Goal: Information Seeking & Learning: Check status

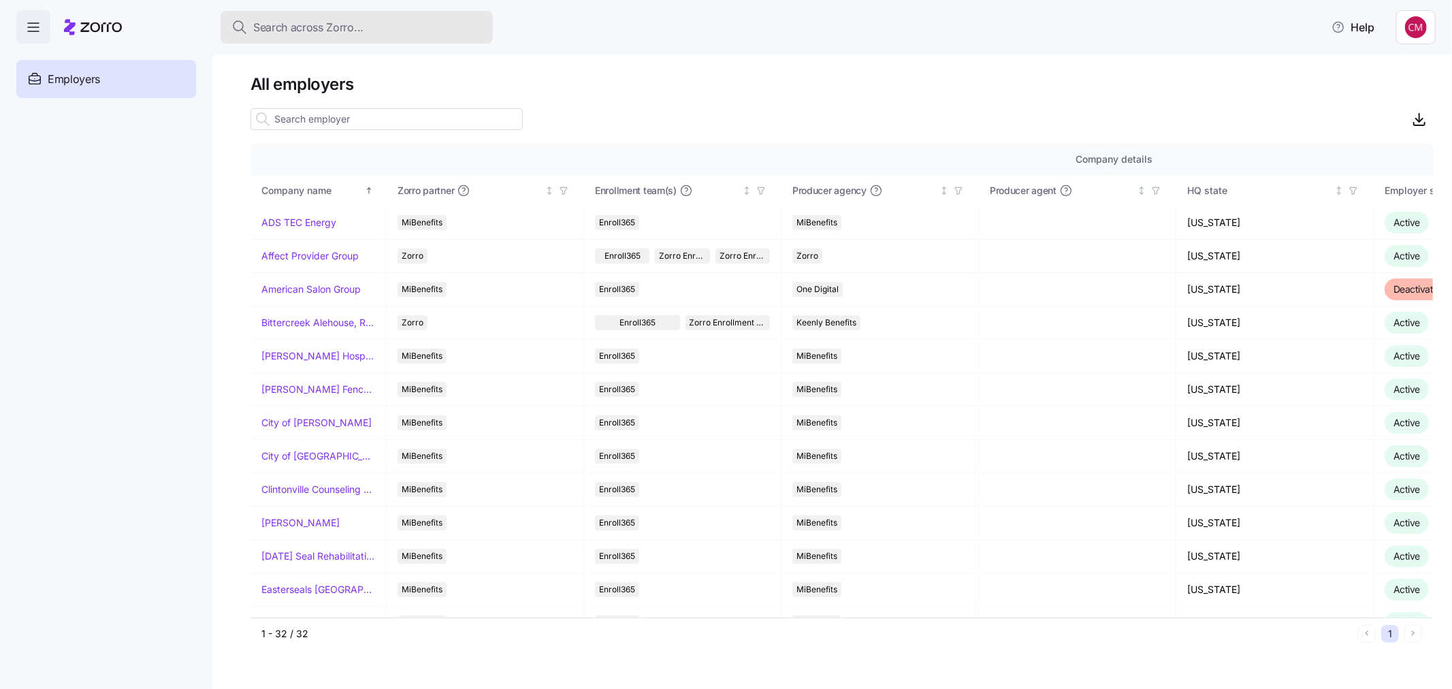
click at [358, 33] on span "Search across Zorro..." at bounding box center [308, 27] width 110 height 17
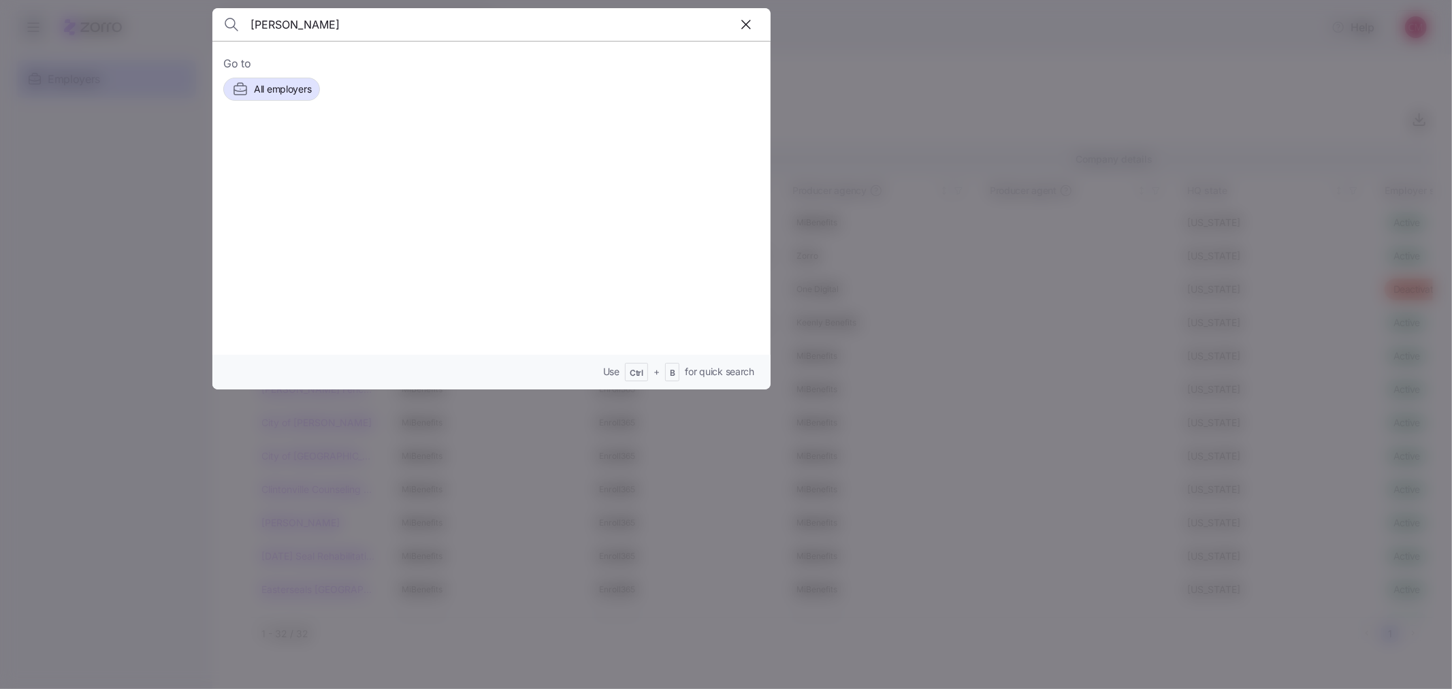
type input "[PERSON_NAME]"
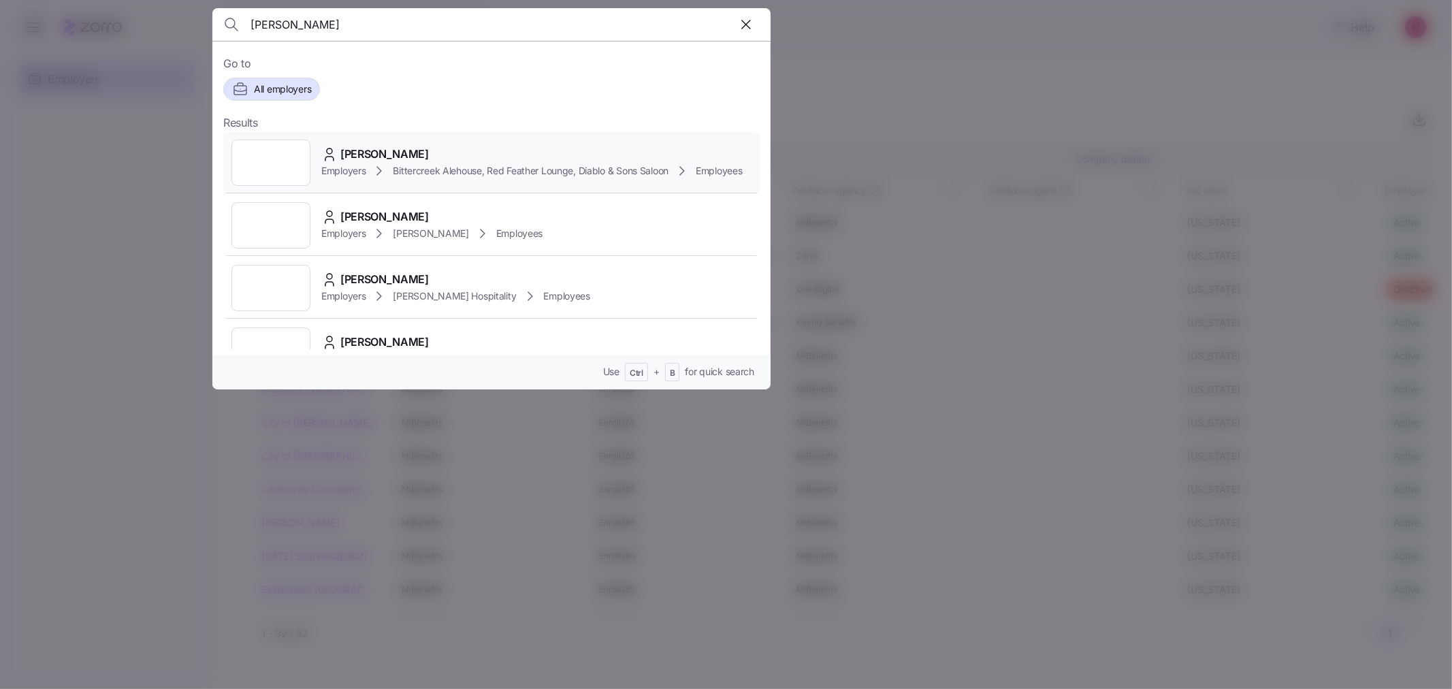
click at [289, 187] on div "[PERSON_NAME] Employers Bittercreek Alehouse, Red Feather Lounge, Diablo & Sons…" at bounding box center [491, 162] width 536 height 63
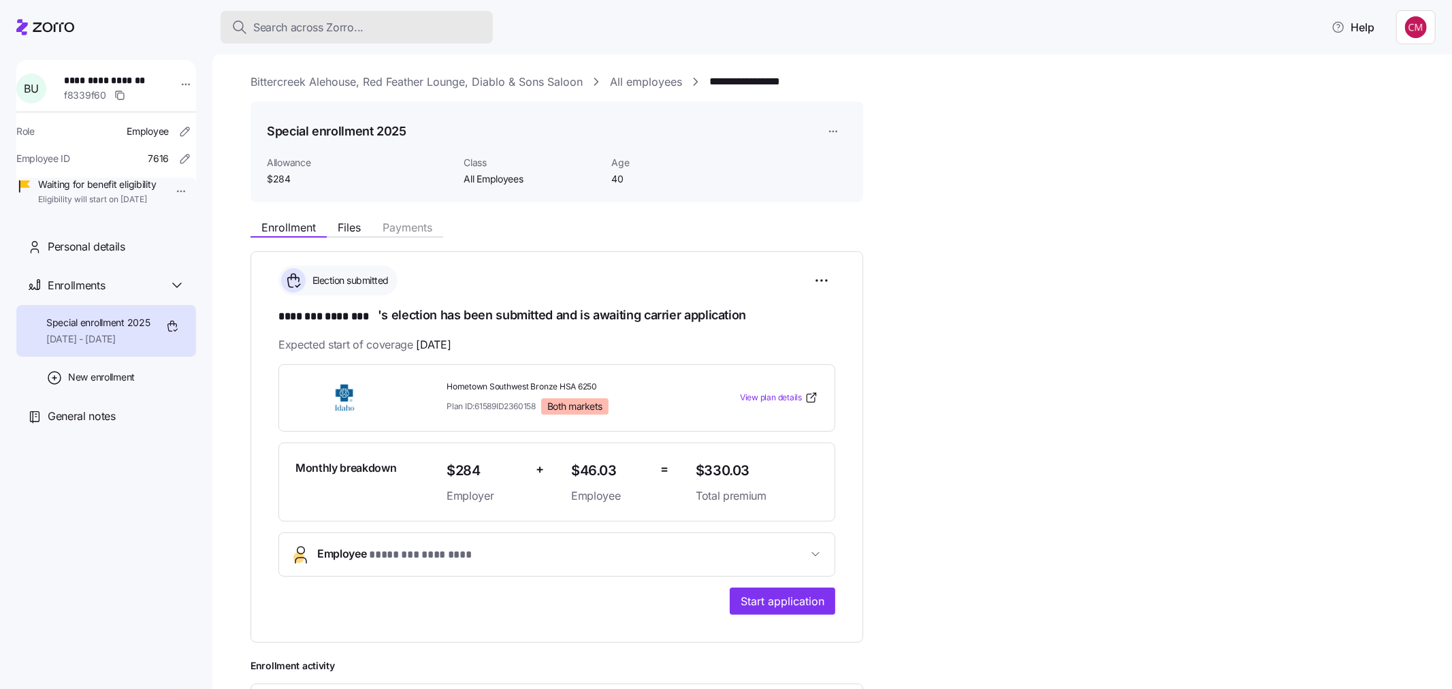
click at [363, 26] on div "Search across Zorro..." at bounding box center [356, 27] width 251 height 17
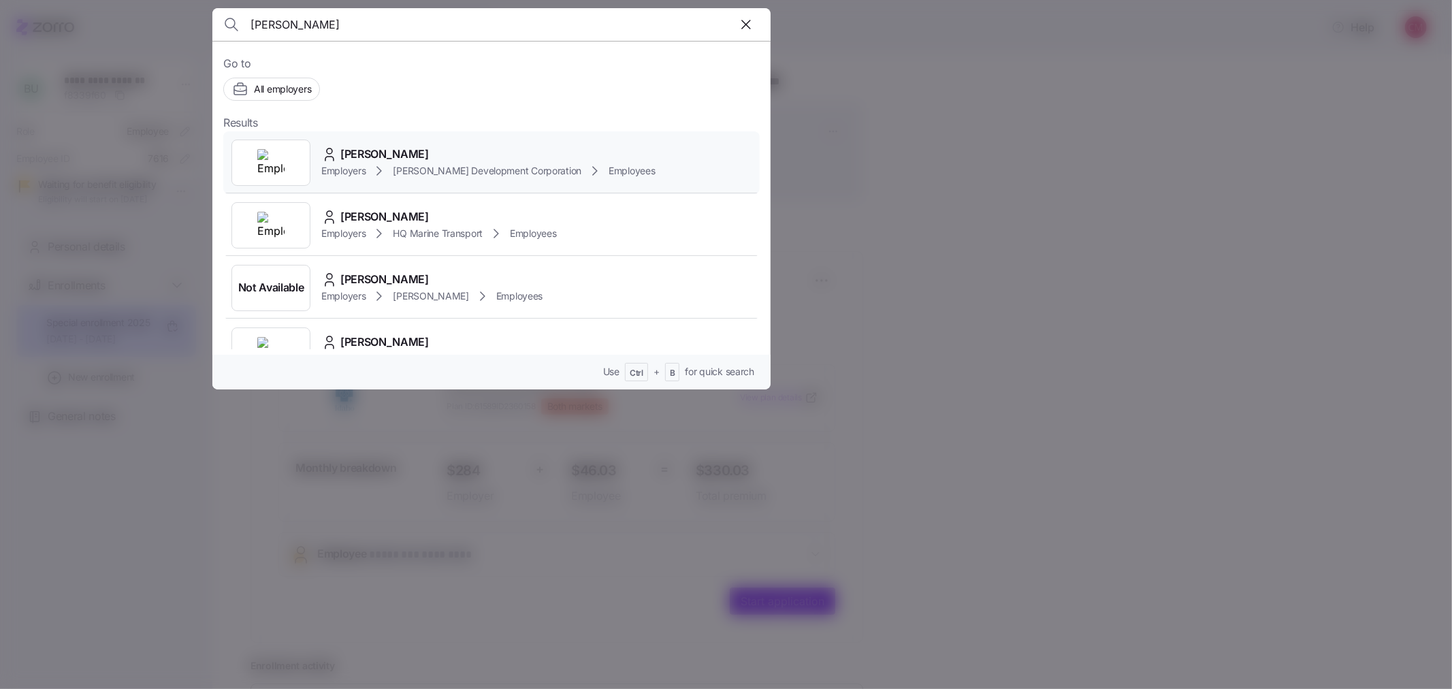
type input "[PERSON_NAME]"
click at [270, 172] on img at bounding box center [270, 162] width 27 height 27
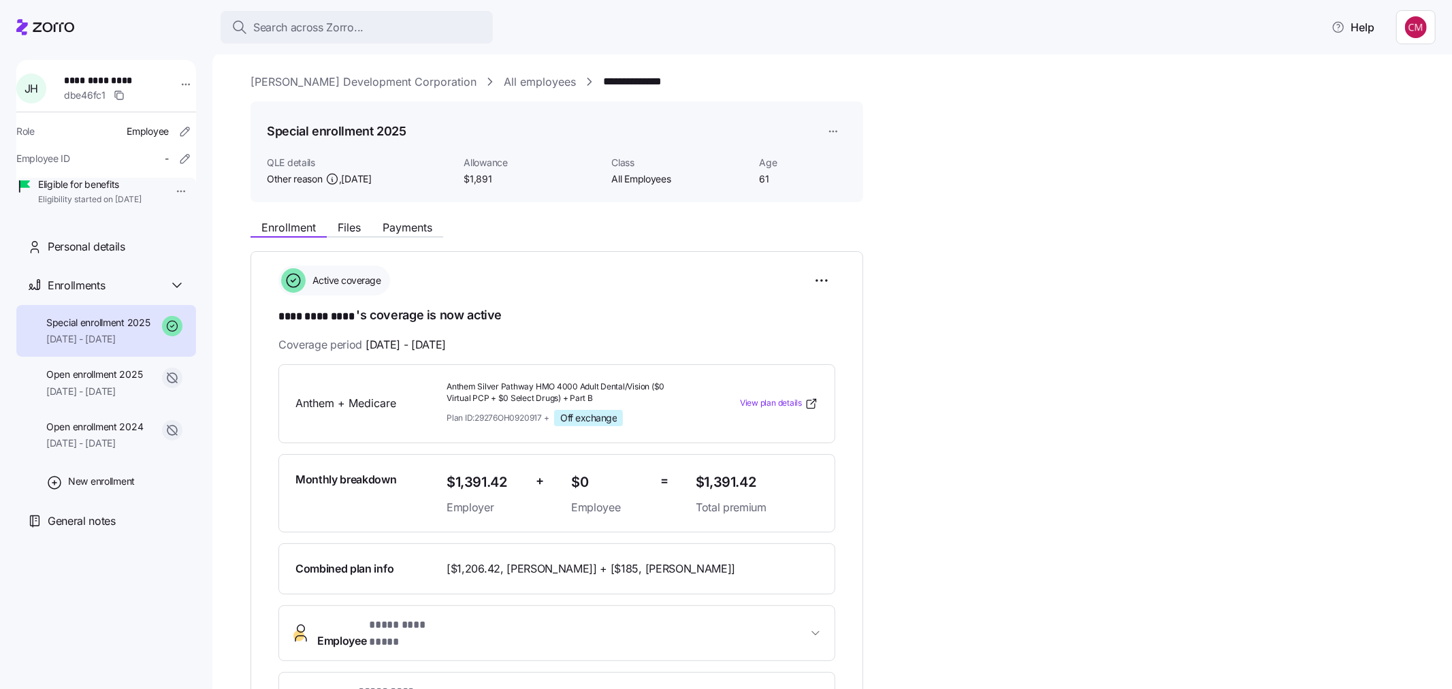
scroll to position [302, 0]
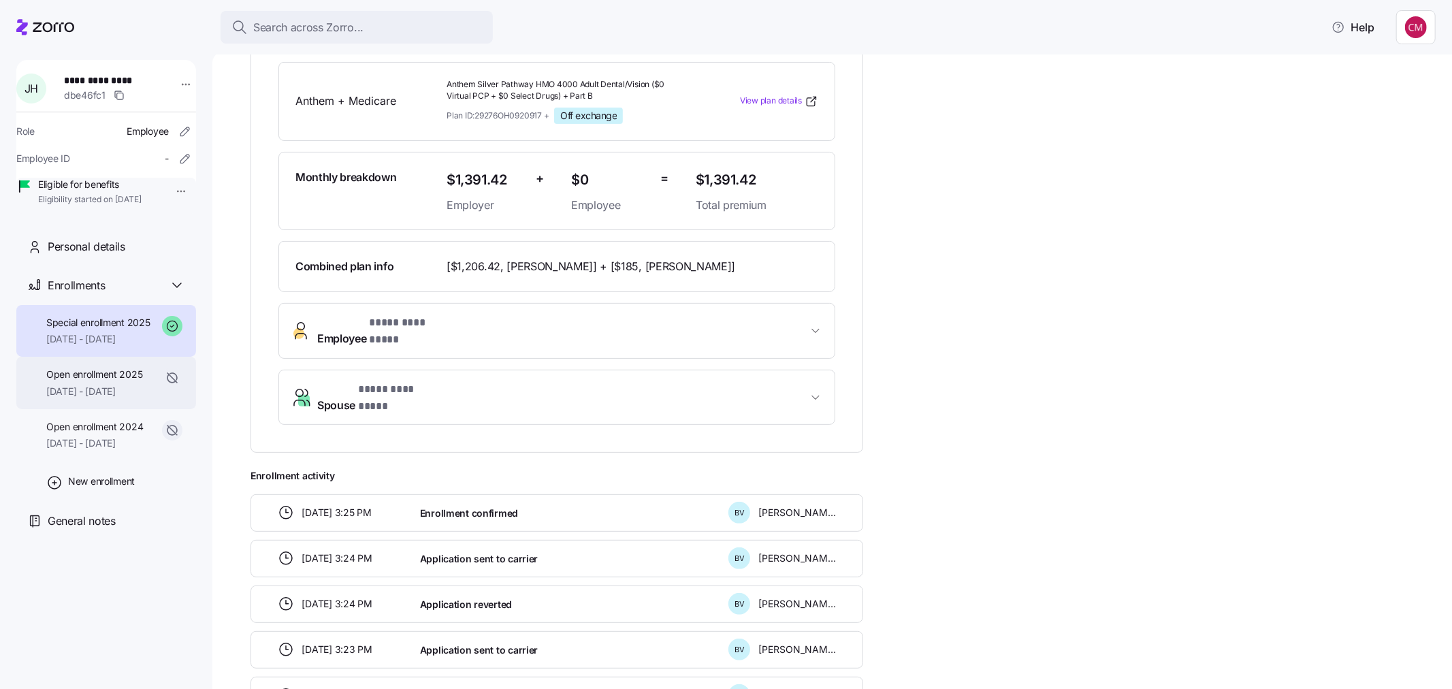
click at [105, 381] on span "Open enrollment 2025" at bounding box center [94, 375] width 96 height 14
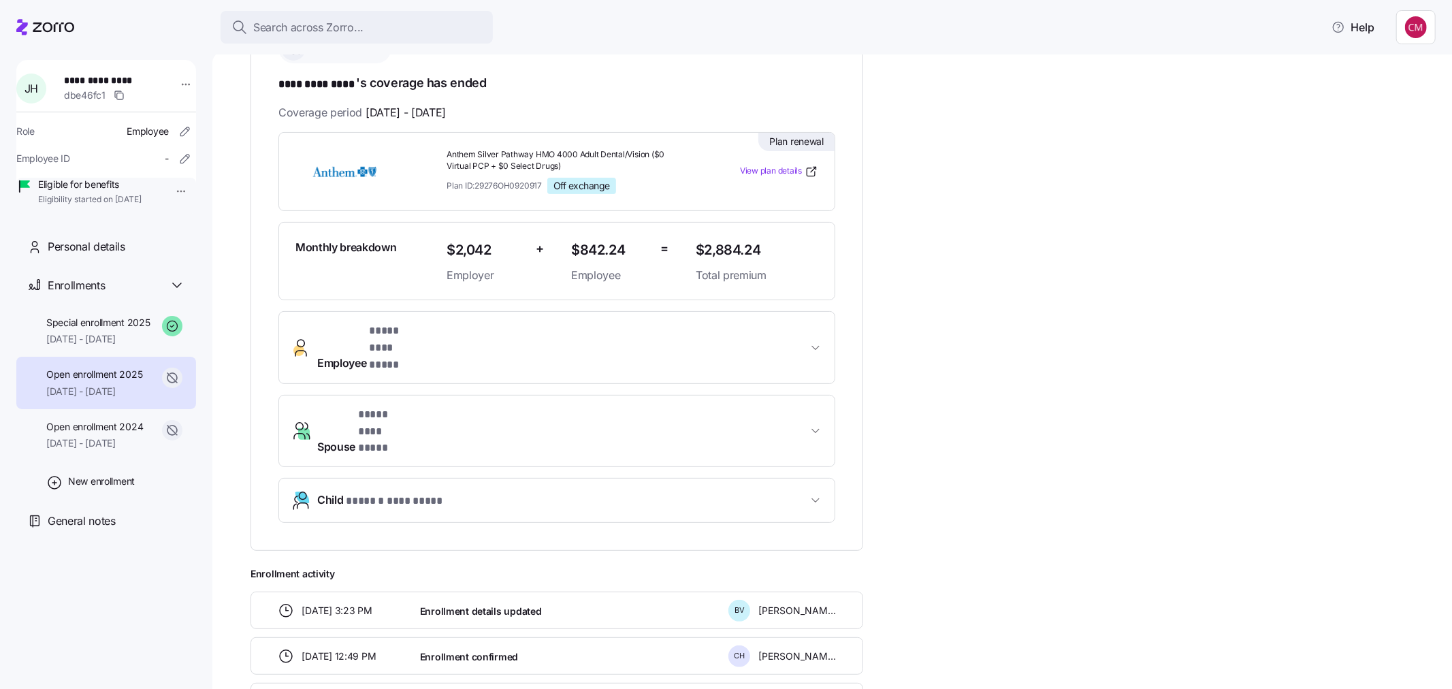
scroll to position [279, 0]
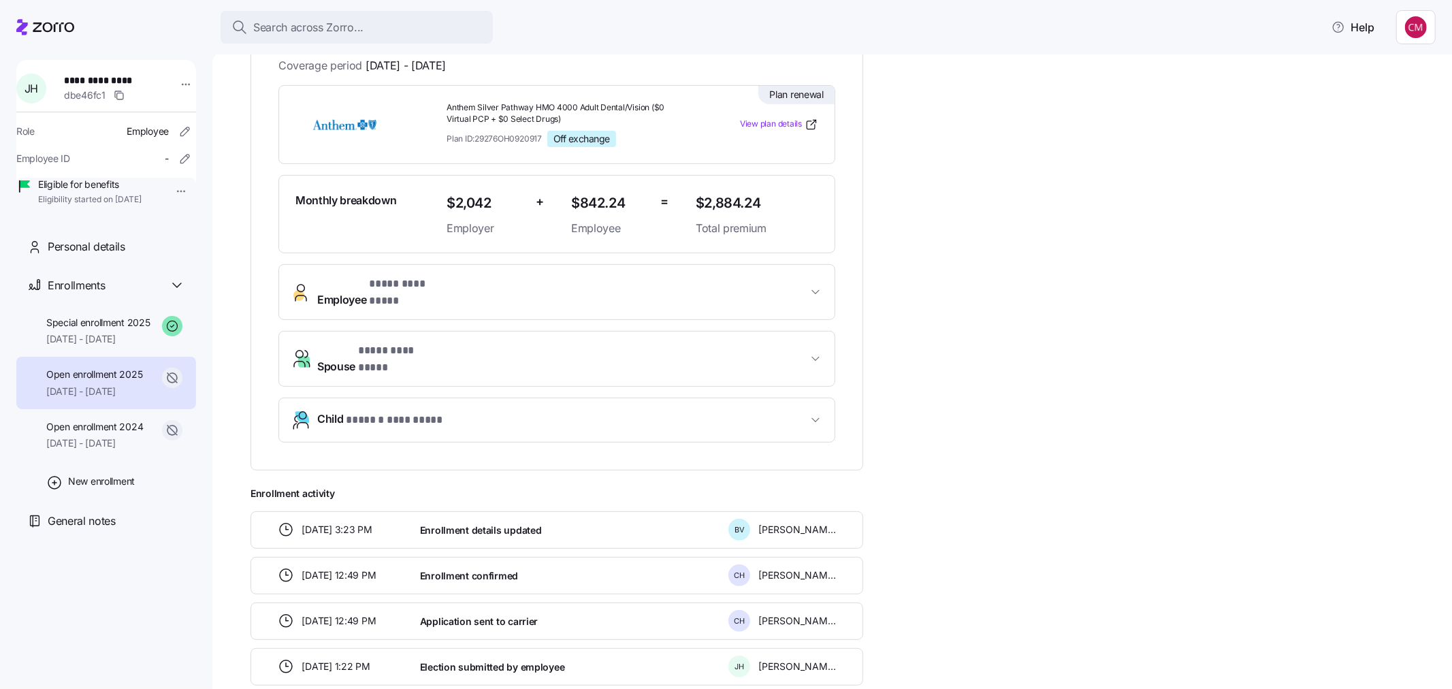
click at [432, 412] on span "* ****** ********* *" at bounding box center [395, 420] width 99 height 17
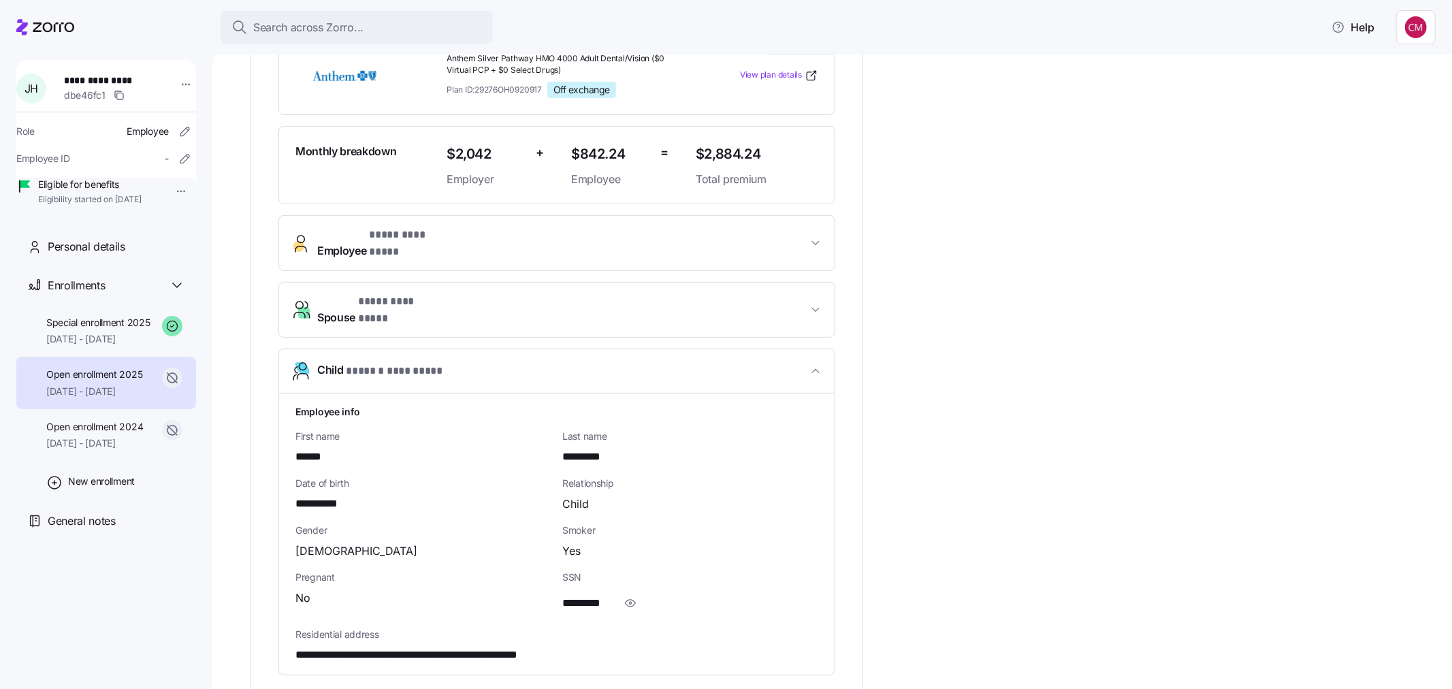
scroll to position [355, 0]
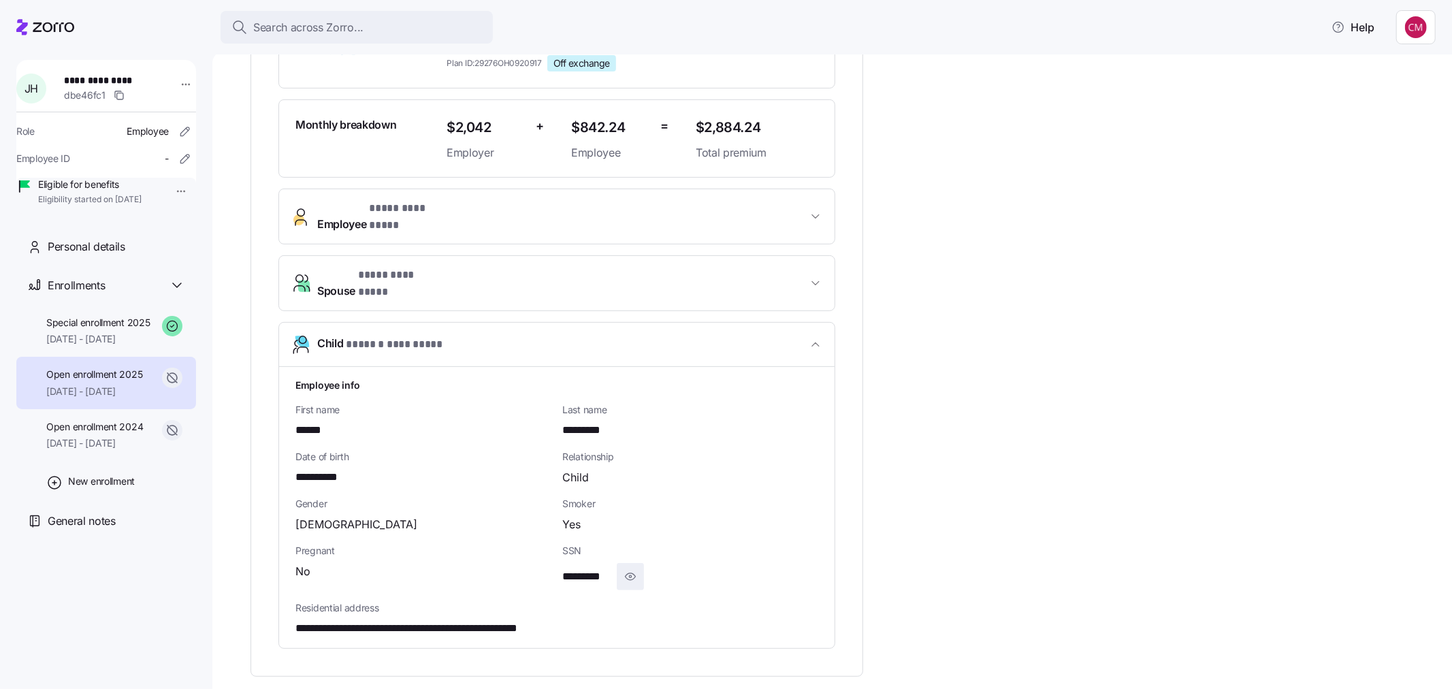
click at [633, 568] on icon "button" at bounding box center [631, 576] width 14 height 16
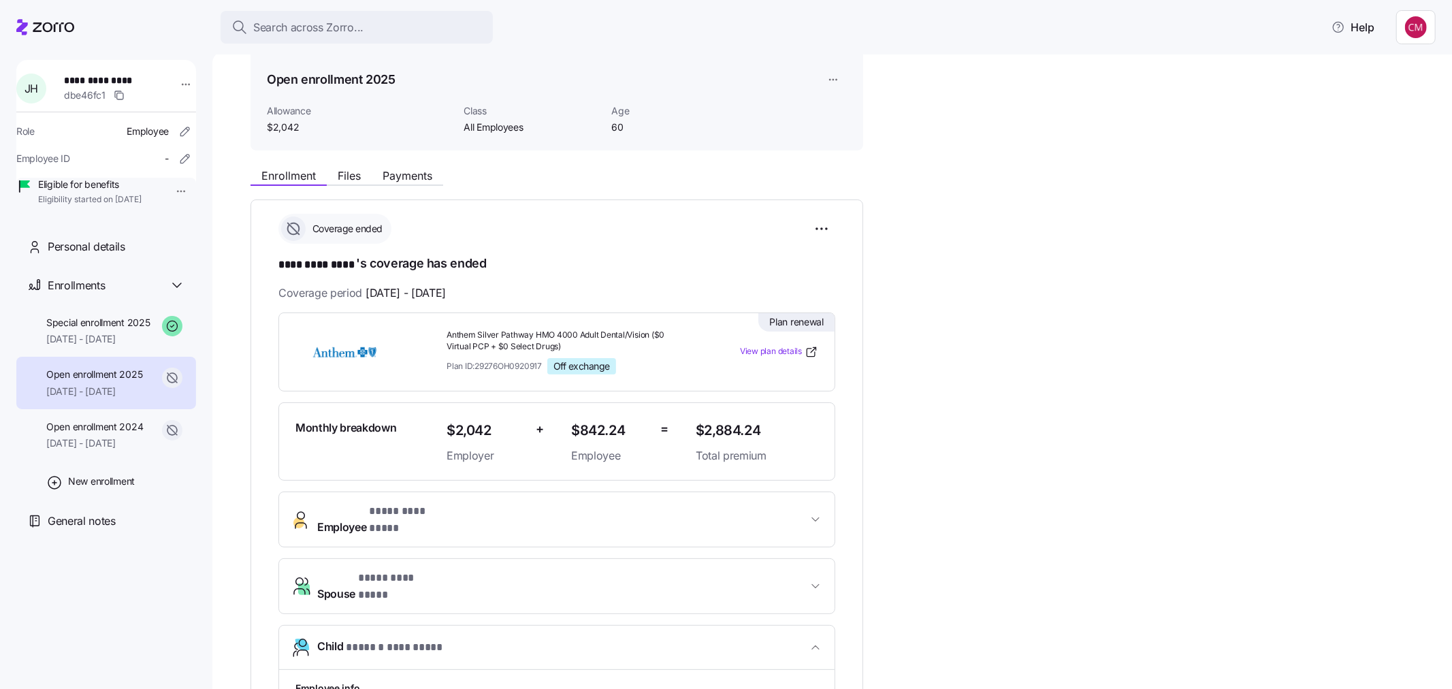
click at [760, 509] on span "Employee * **** ********* *" at bounding box center [562, 519] width 490 height 33
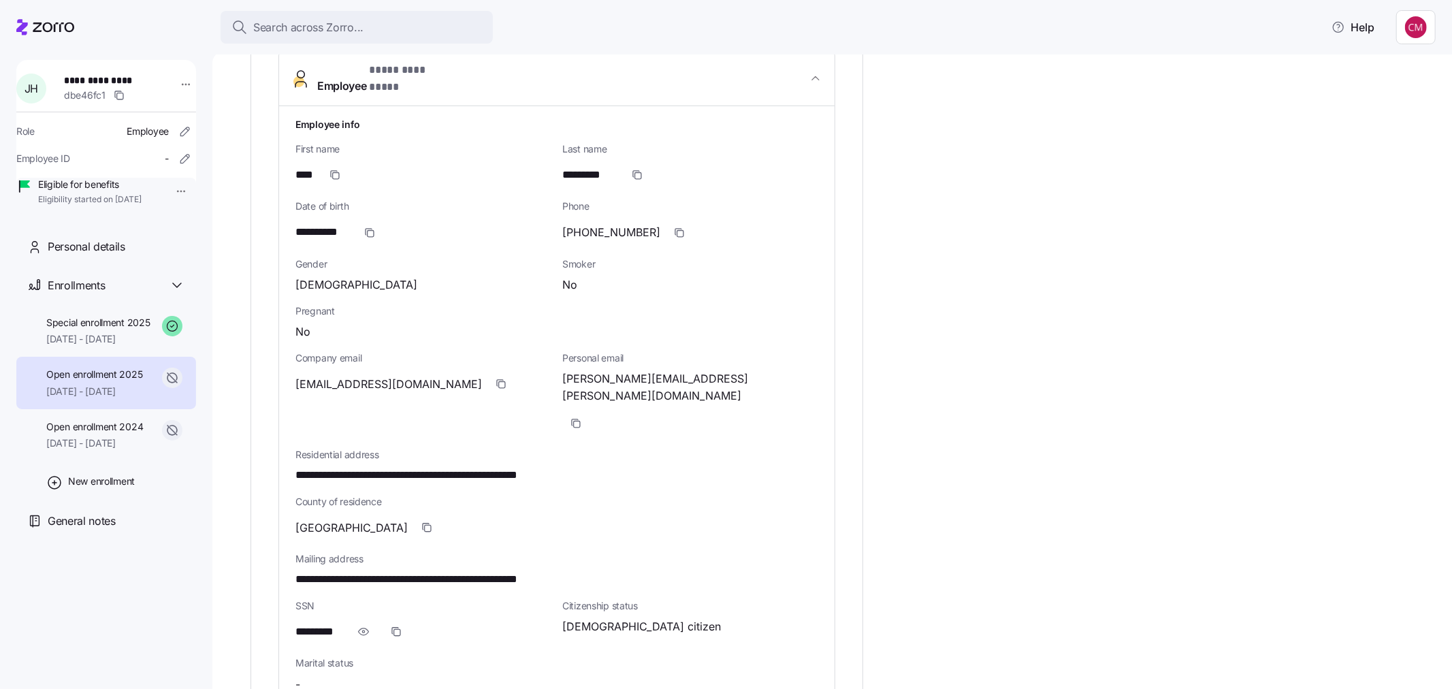
scroll to position [506, 0]
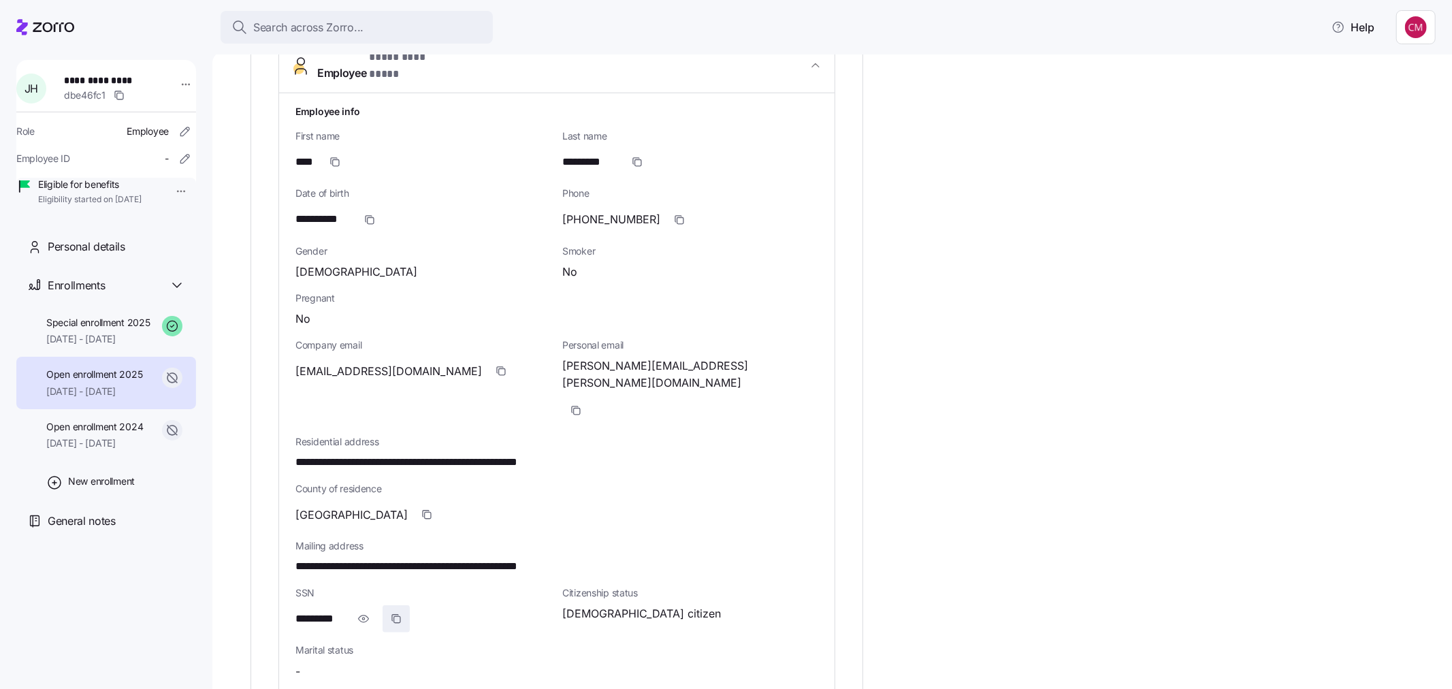
click at [403, 606] on span "button" at bounding box center [396, 619] width 26 height 26
click at [362, 606] on span "button" at bounding box center [364, 619] width 26 height 26
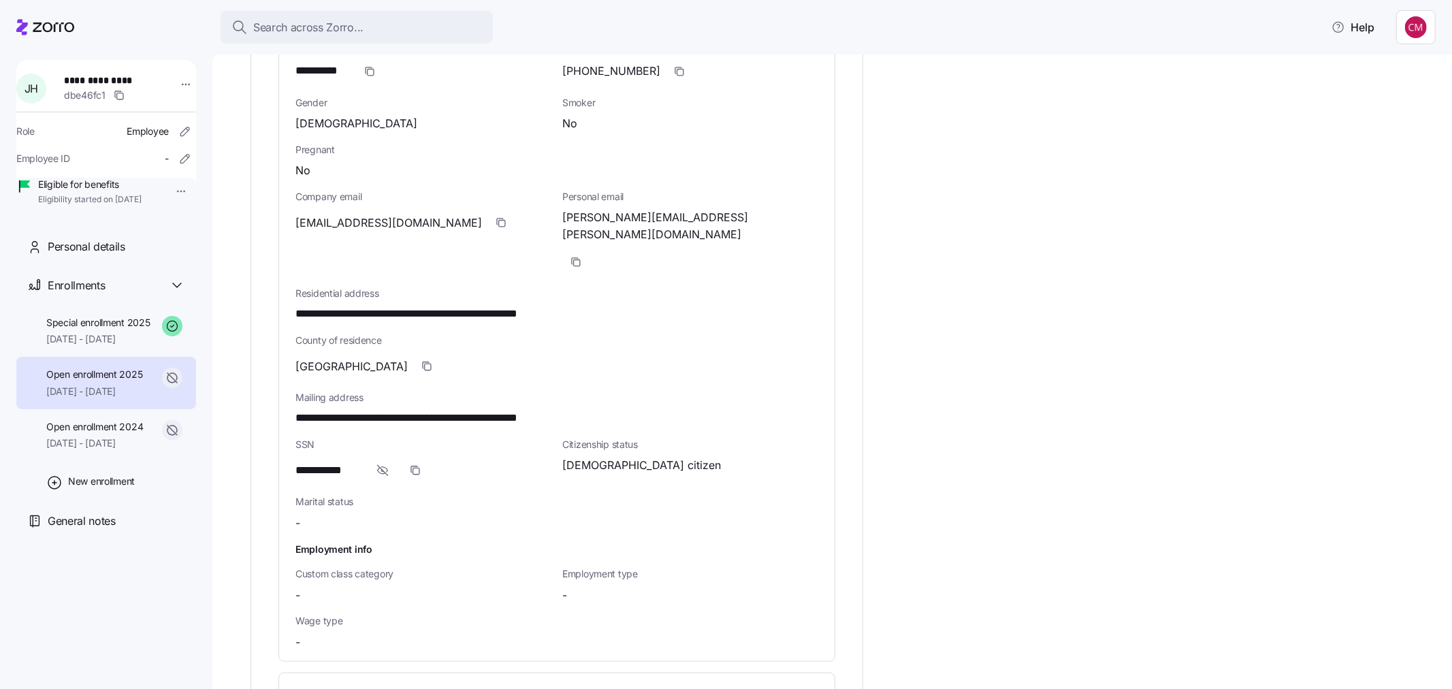
scroll to position [657, 0]
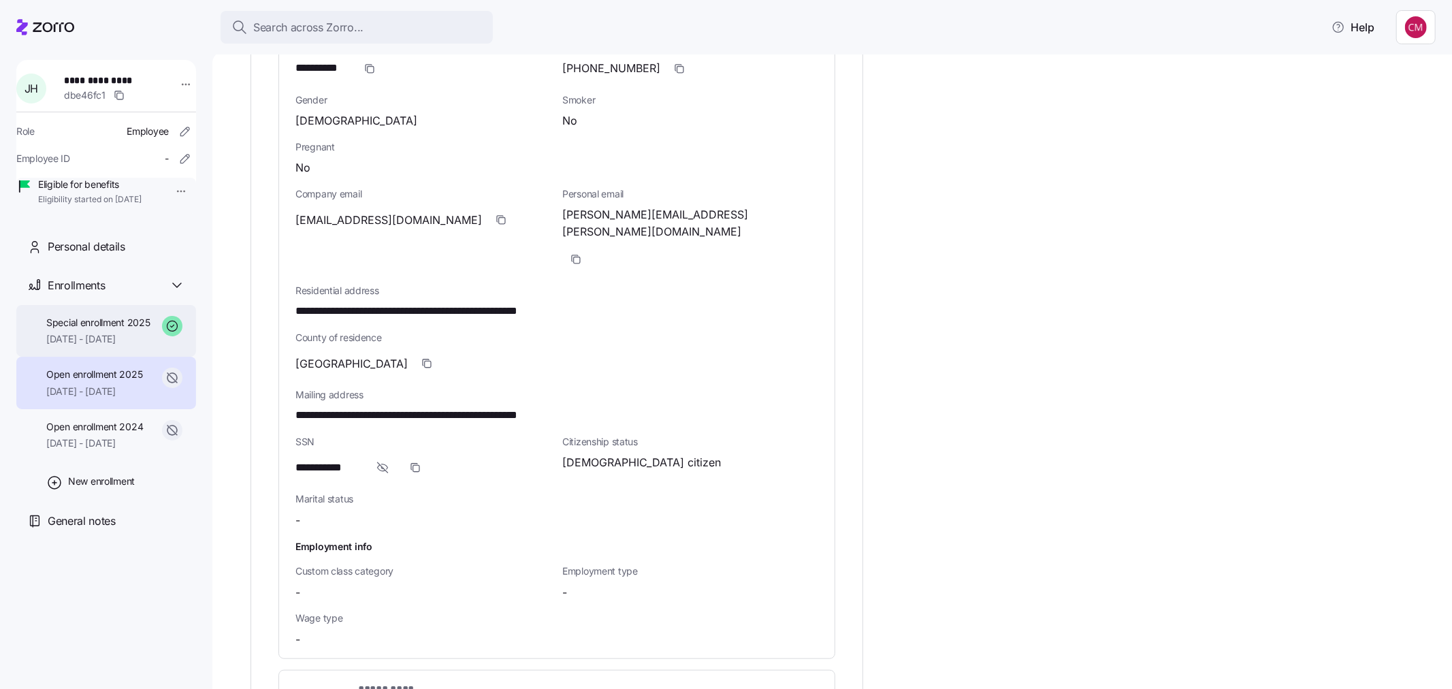
click at [83, 329] on span "Special enrollment 2025" at bounding box center [98, 323] width 104 height 14
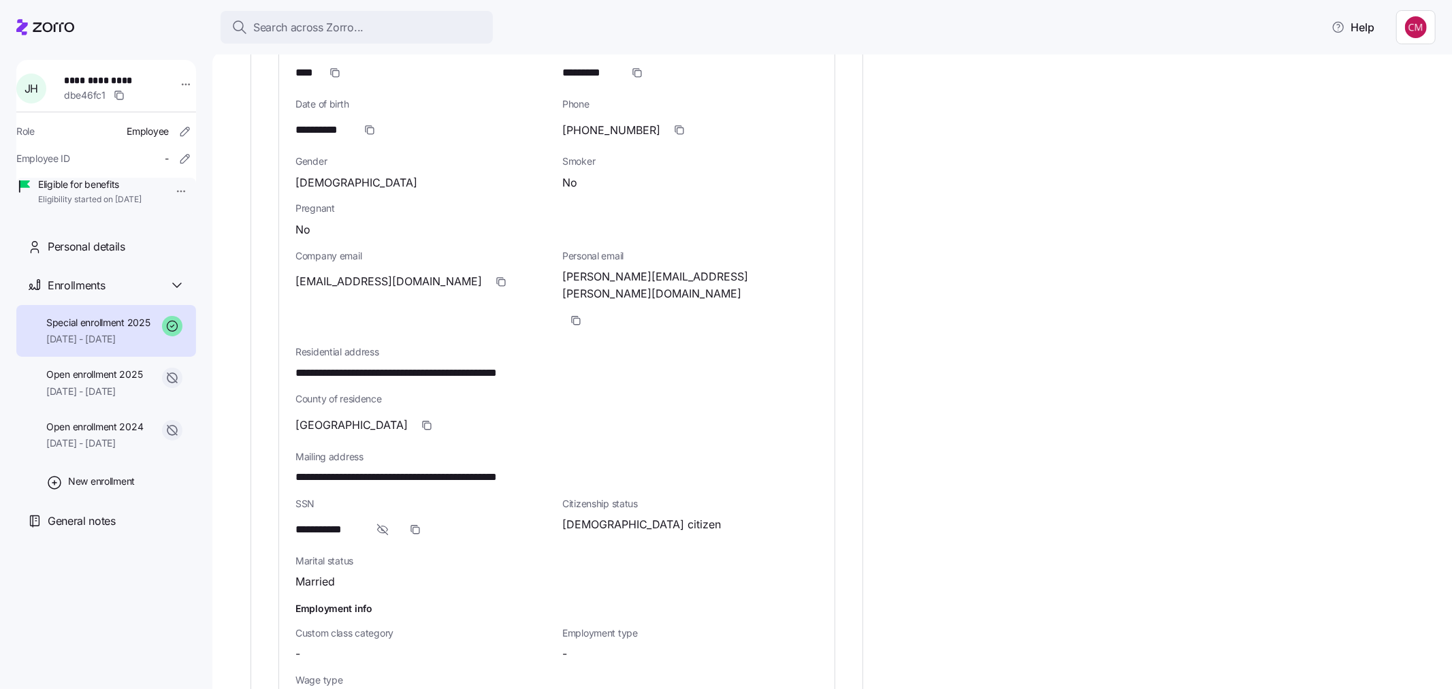
scroll to position [719, 0]
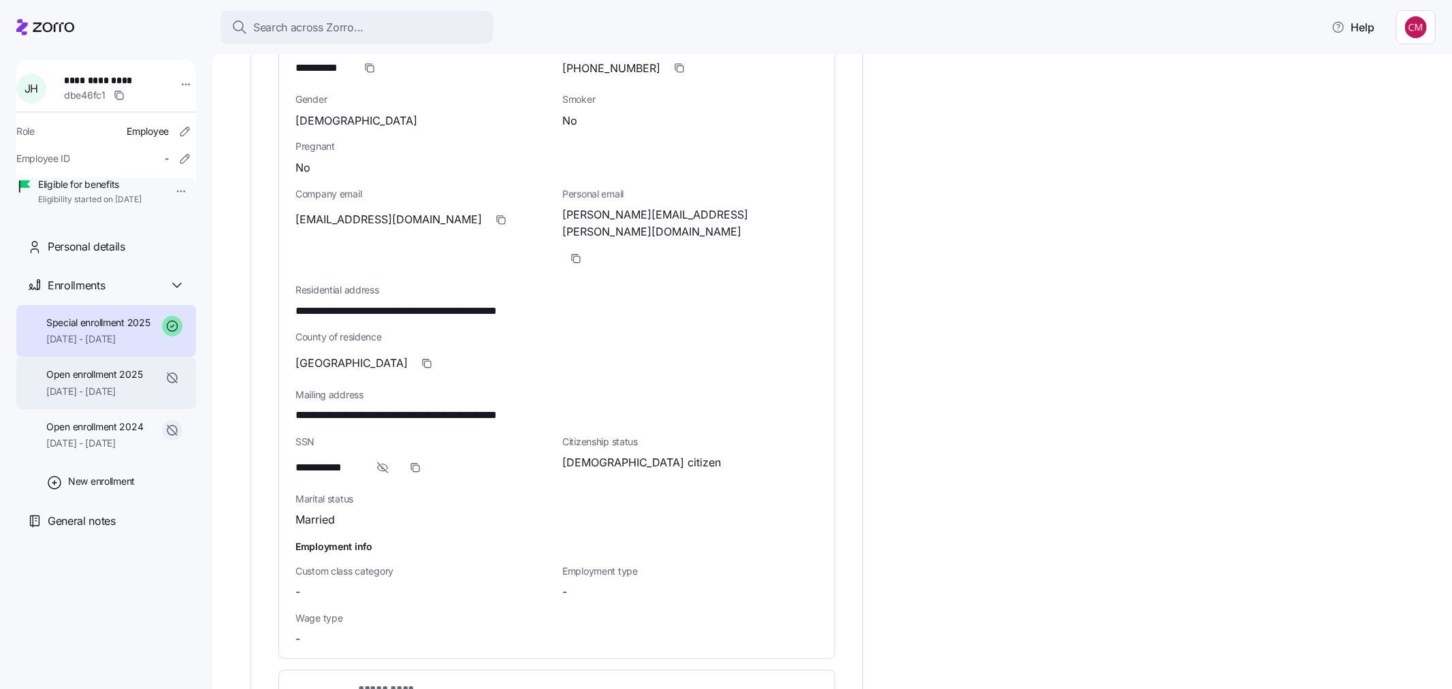
click at [70, 398] on div "Open enrollment 2025 [DATE] - [DATE]" at bounding box center [94, 383] width 96 height 31
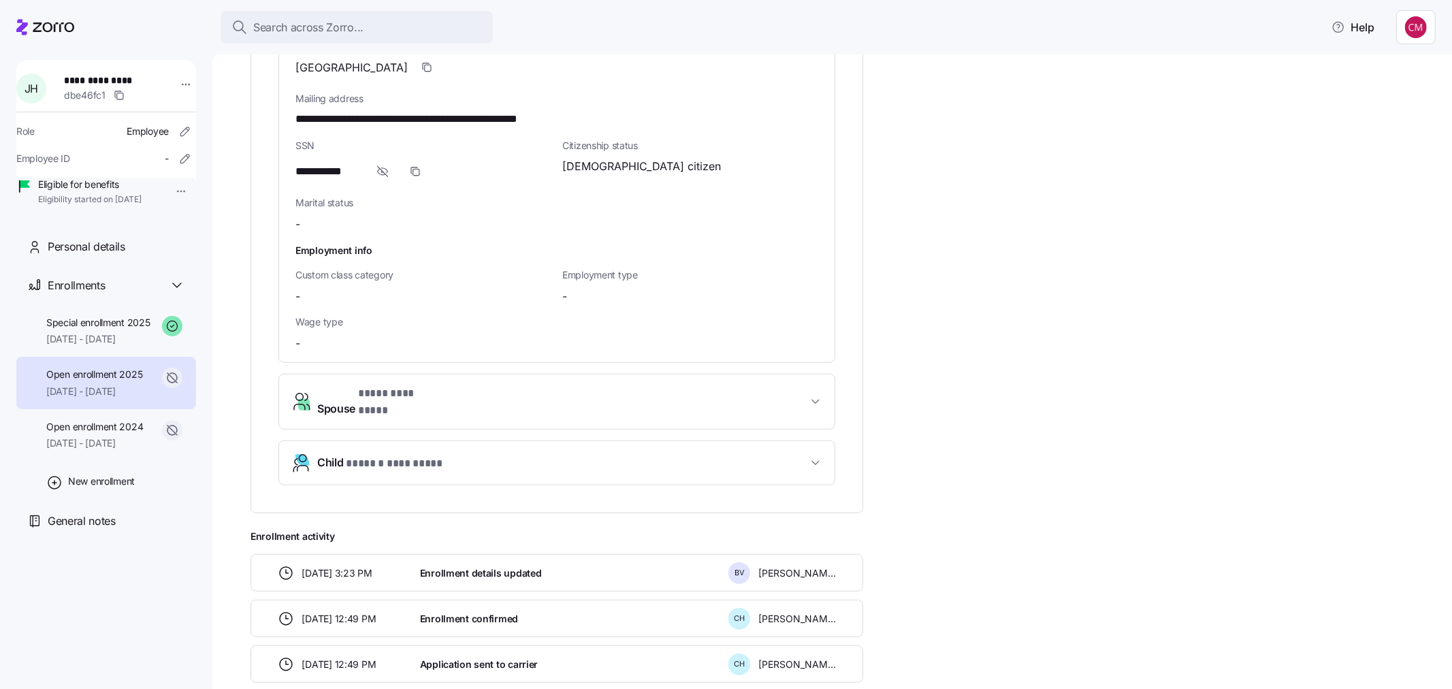
scroll to position [960, 0]
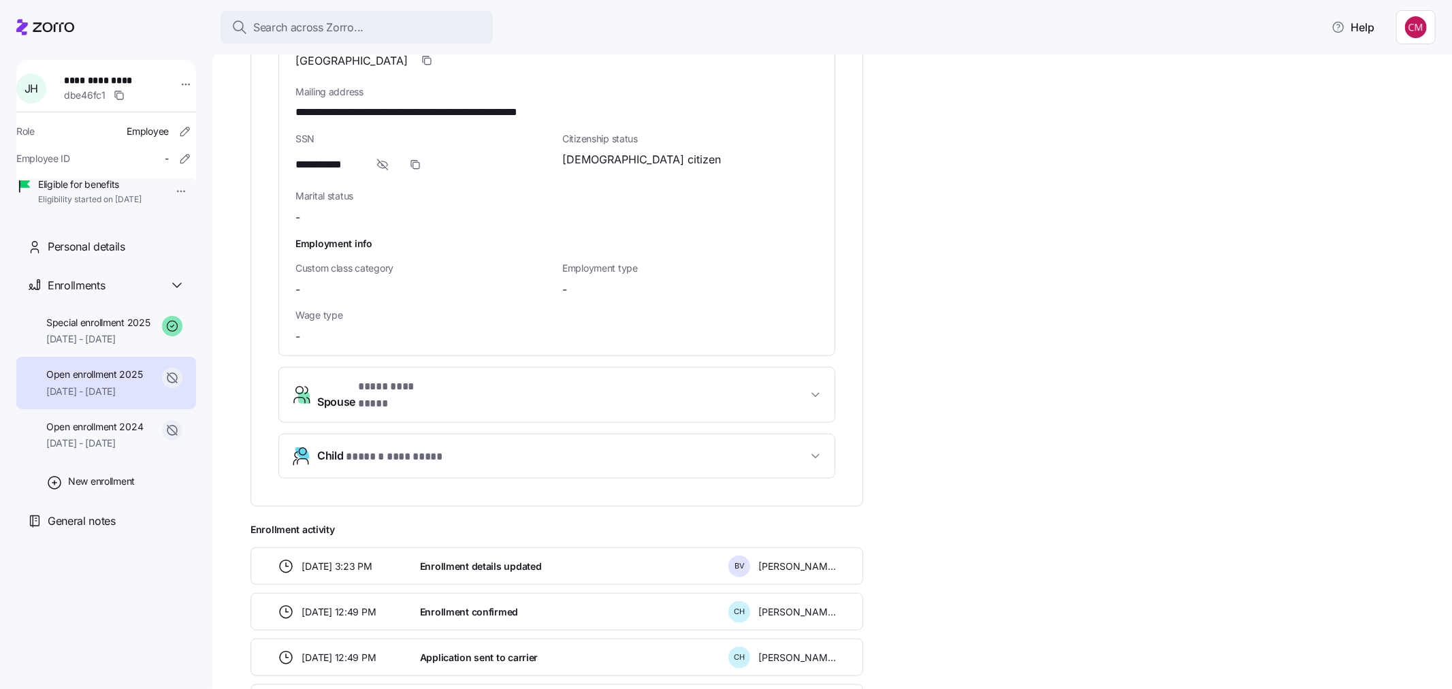
click at [449, 447] on span "Child * ****** ********* *" at bounding box center [562, 456] width 490 height 18
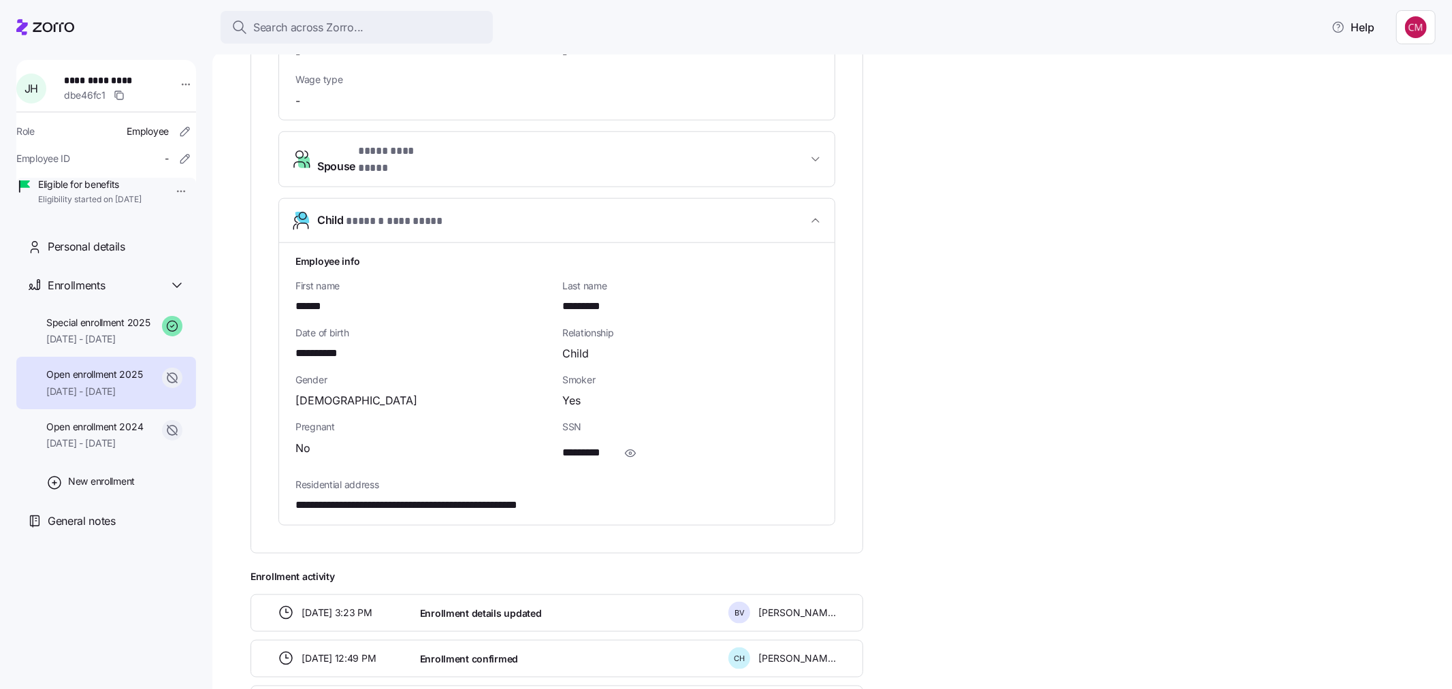
scroll to position [1111, 0]
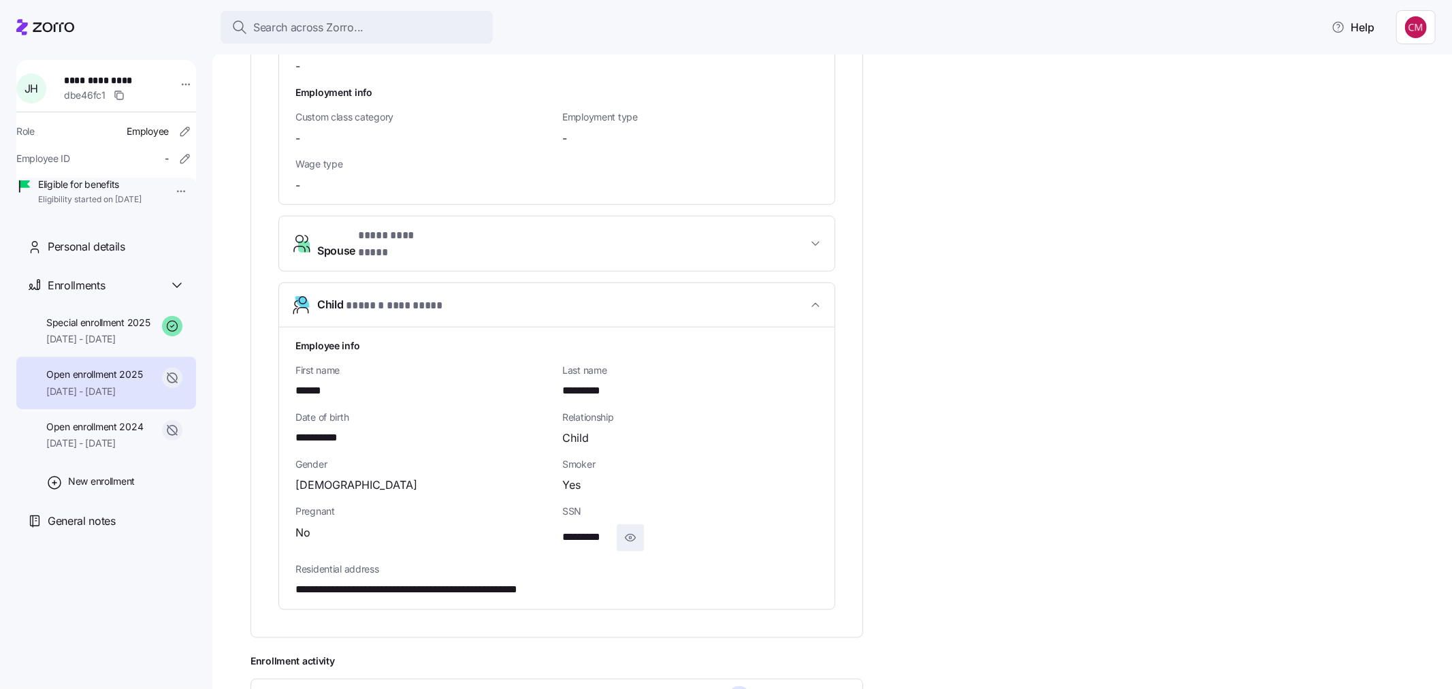
click at [636, 530] on icon "button" at bounding box center [631, 538] width 14 height 16
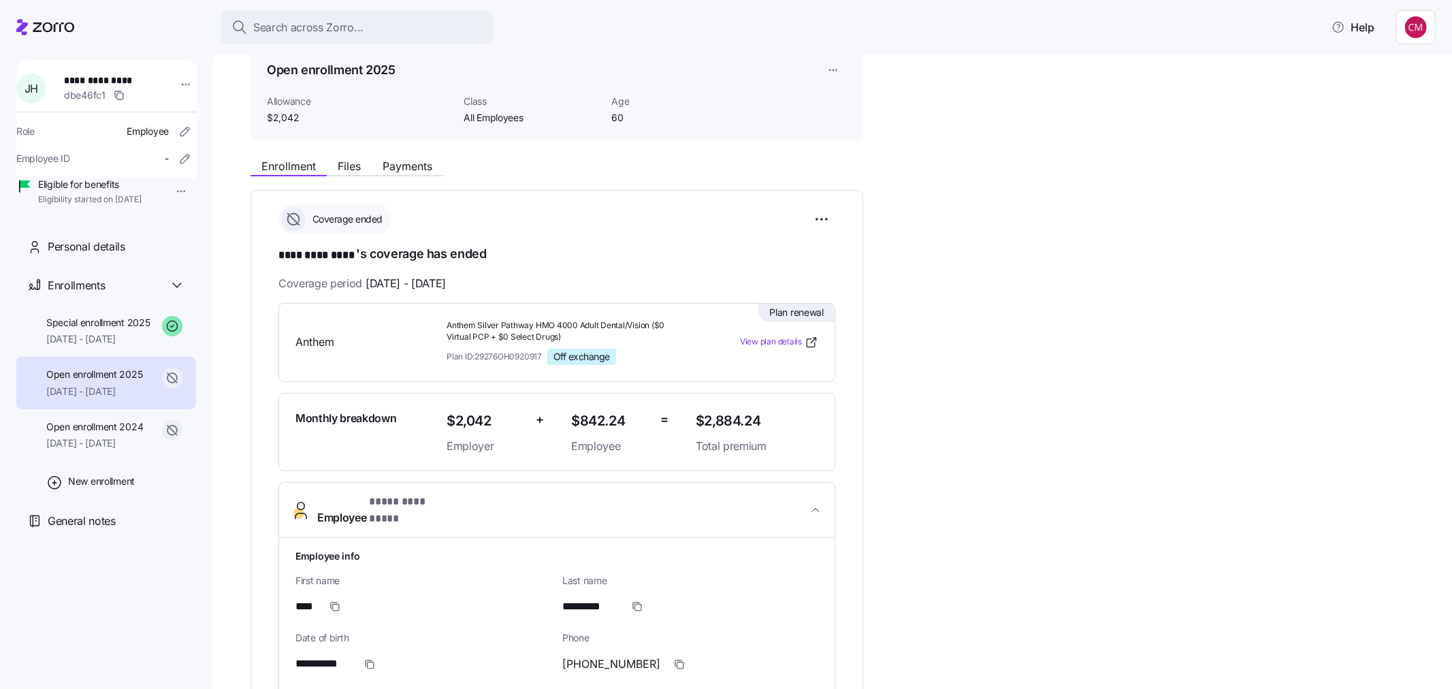
scroll to position [0, 0]
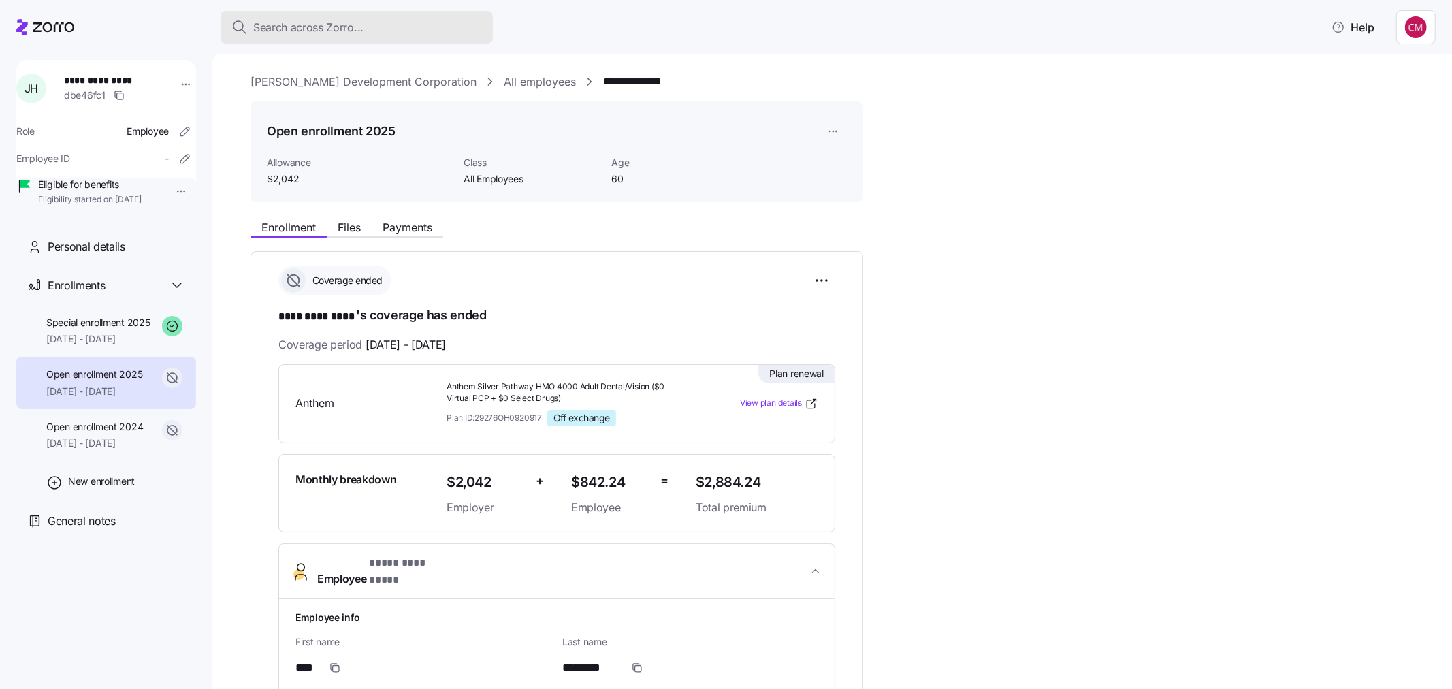
click at [462, 16] on button "Search across Zorro..." at bounding box center [357, 27] width 272 height 33
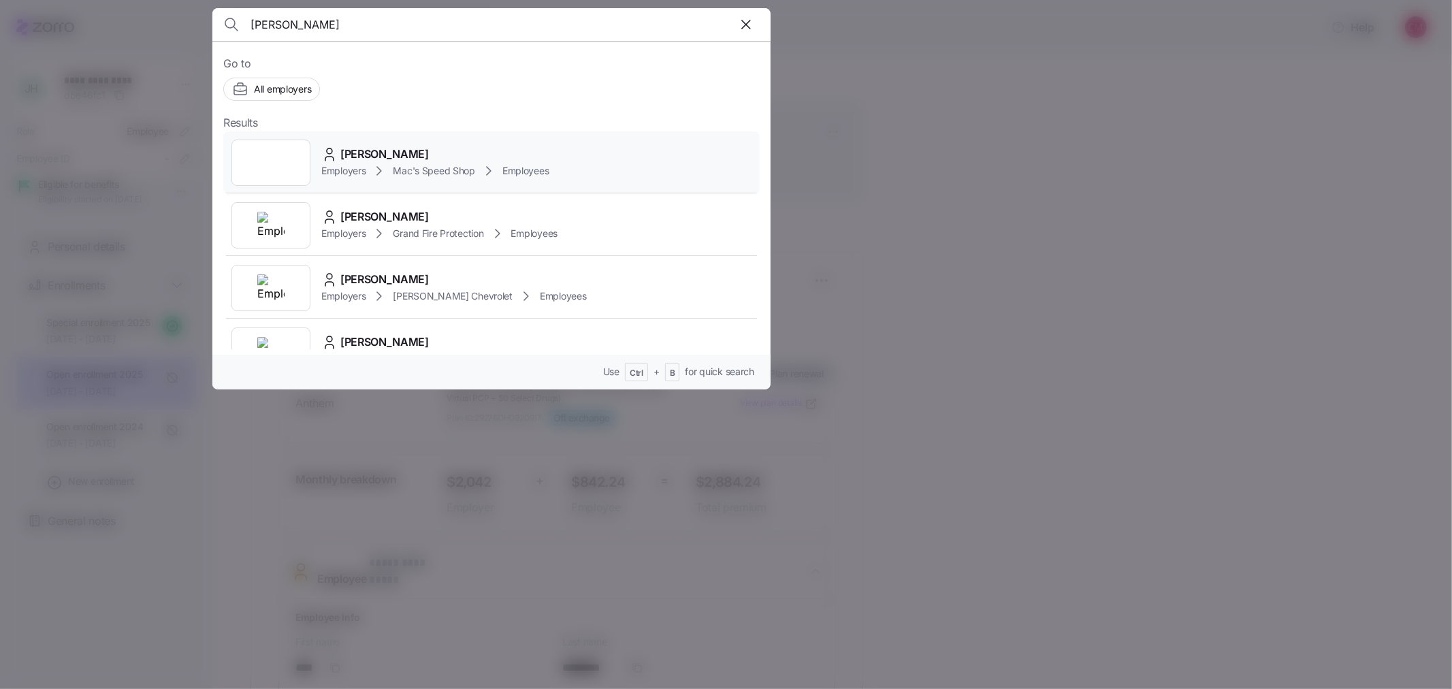
type input "[PERSON_NAME]"
click at [262, 166] on div at bounding box center [270, 163] width 79 height 46
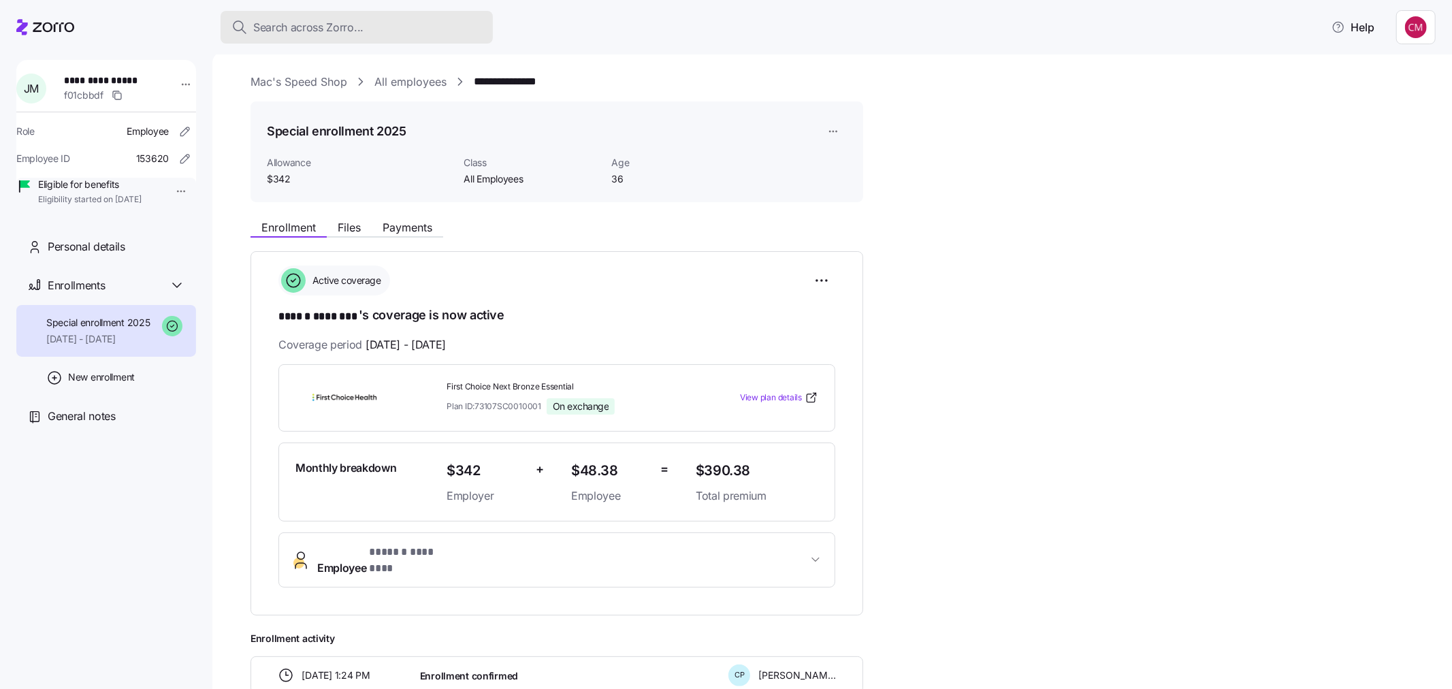
click at [378, 22] on div "Search across Zorro..." at bounding box center [356, 27] width 251 height 17
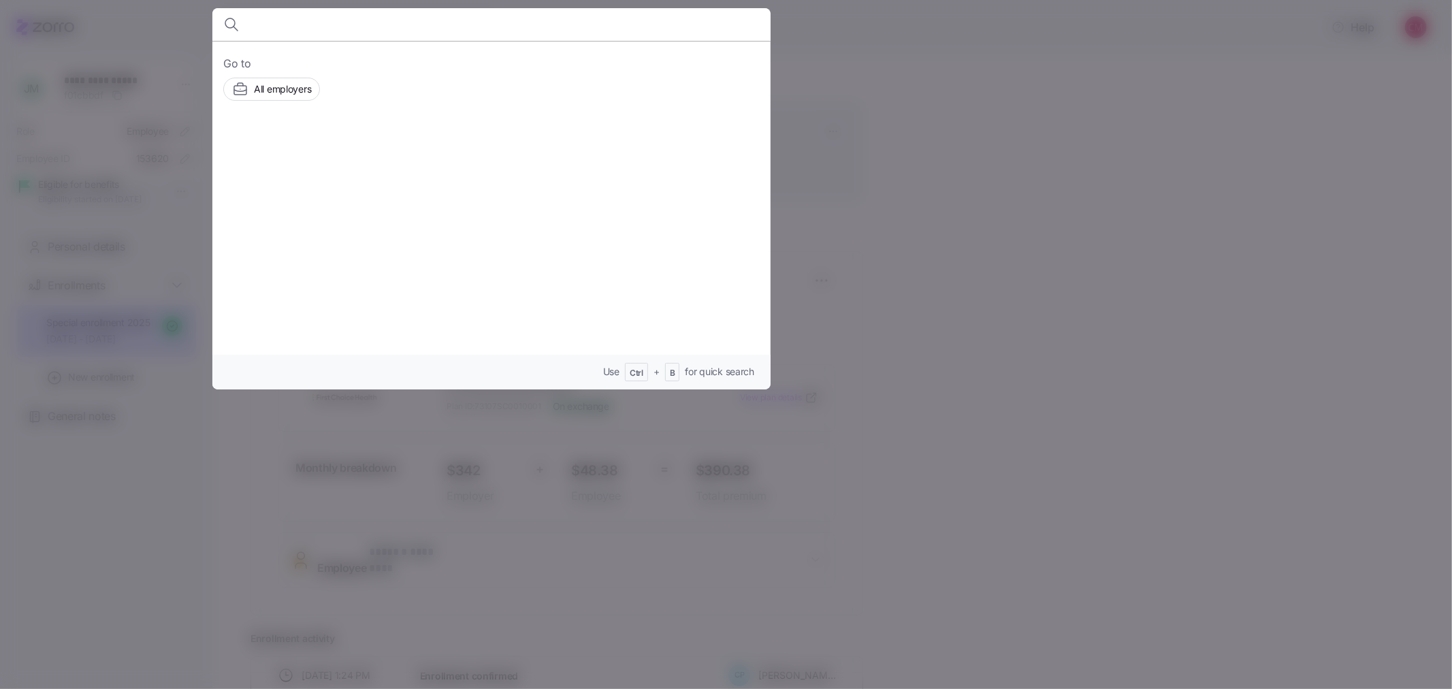
click at [539, 32] on input at bounding box center [425, 24] width 349 height 33
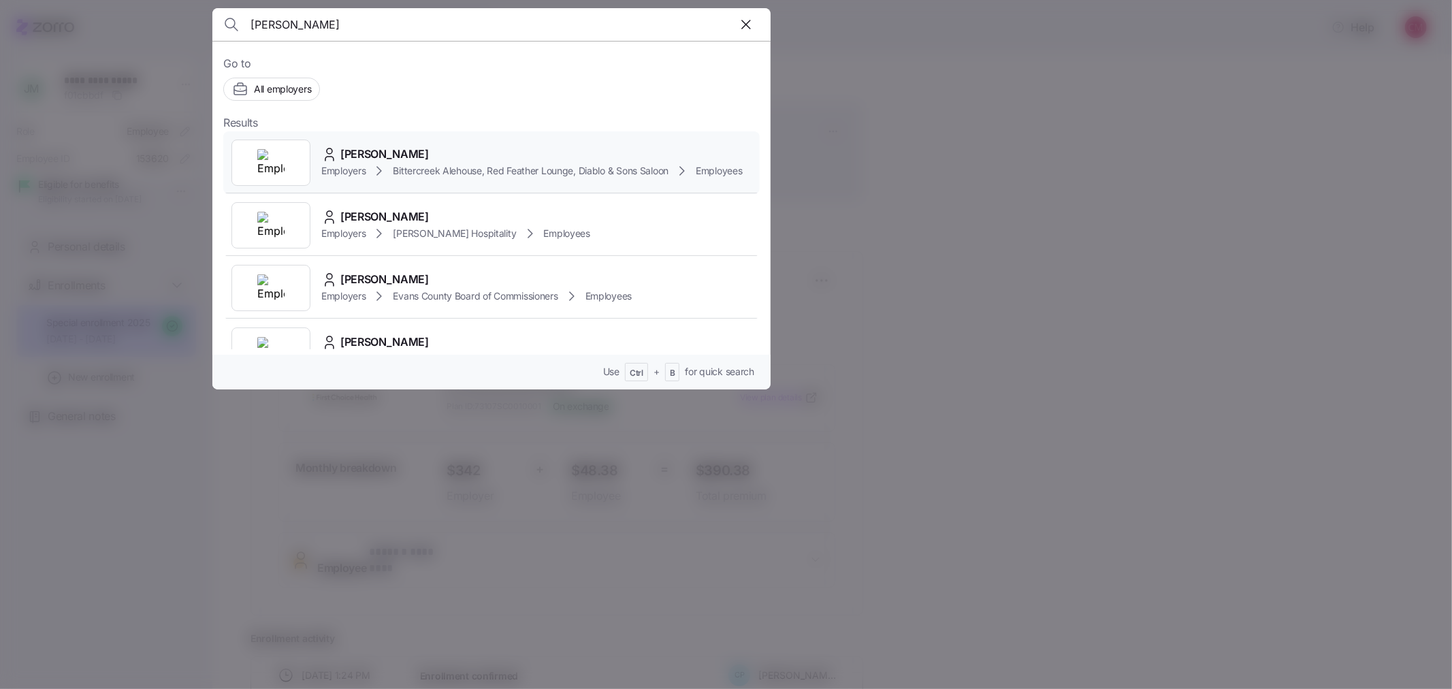
type input "[PERSON_NAME]"
click at [283, 171] on img at bounding box center [270, 162] width 27 height 27
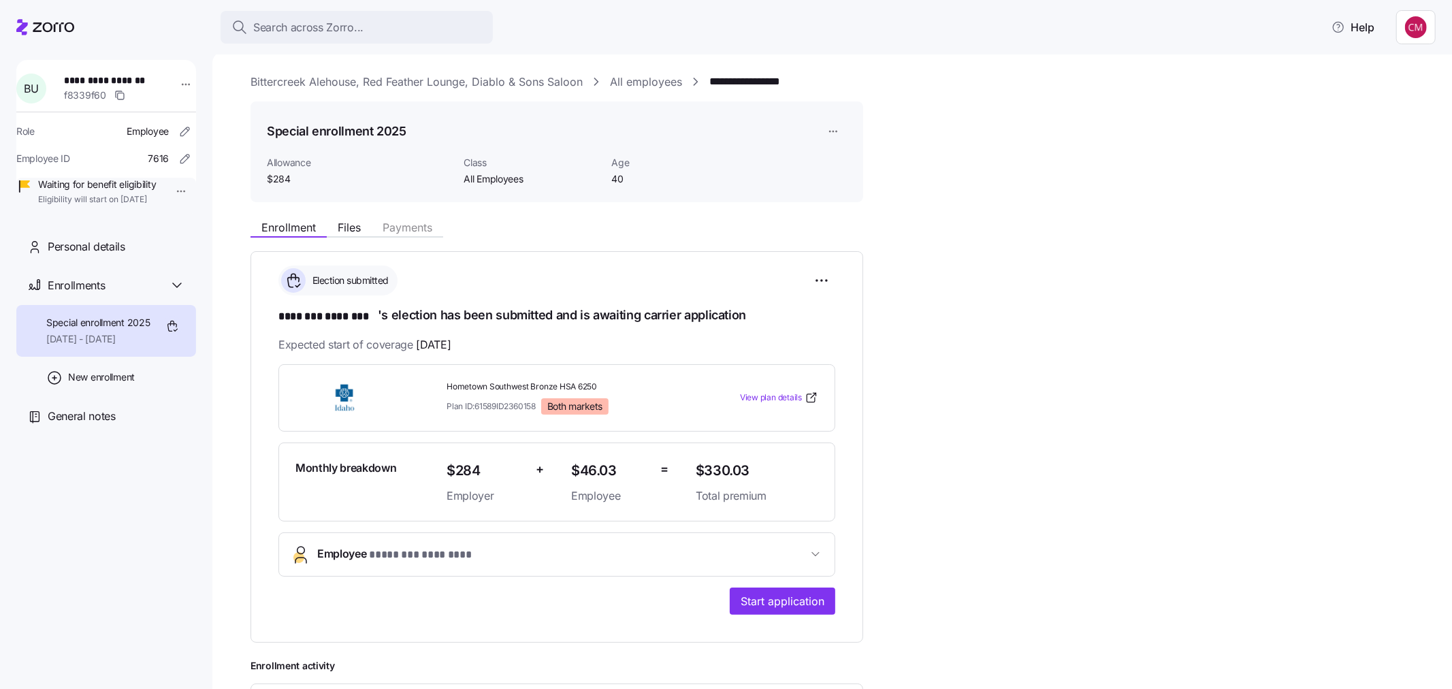
drag, startPoint x: 417, startPoint y: 554, endPoint x: 532, endPoint y: 543, distance: 115.6
click at [417, 554] on span "* ******** ******** *" at bounding box center [421, 555] width 105 height 17
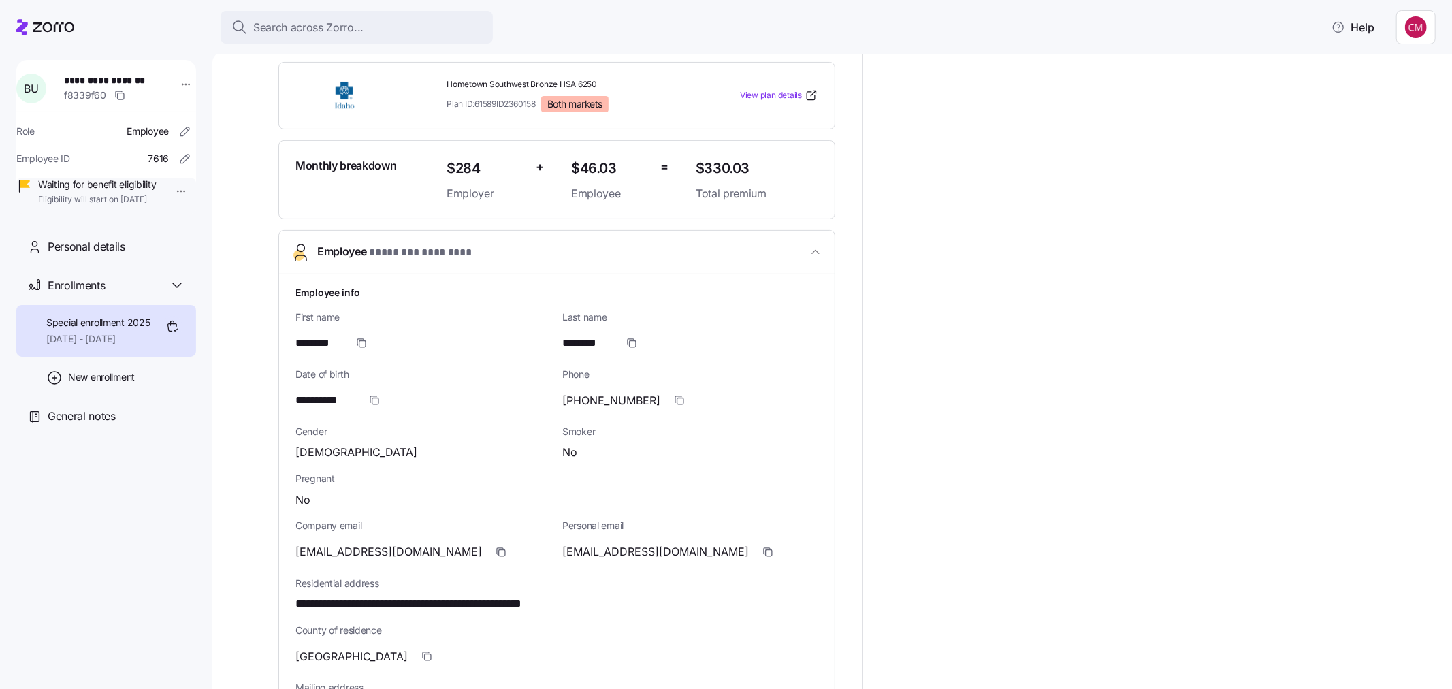
scroll to position [378, 0]
